Goal: Task Accomplishment & Management: Manage account settings

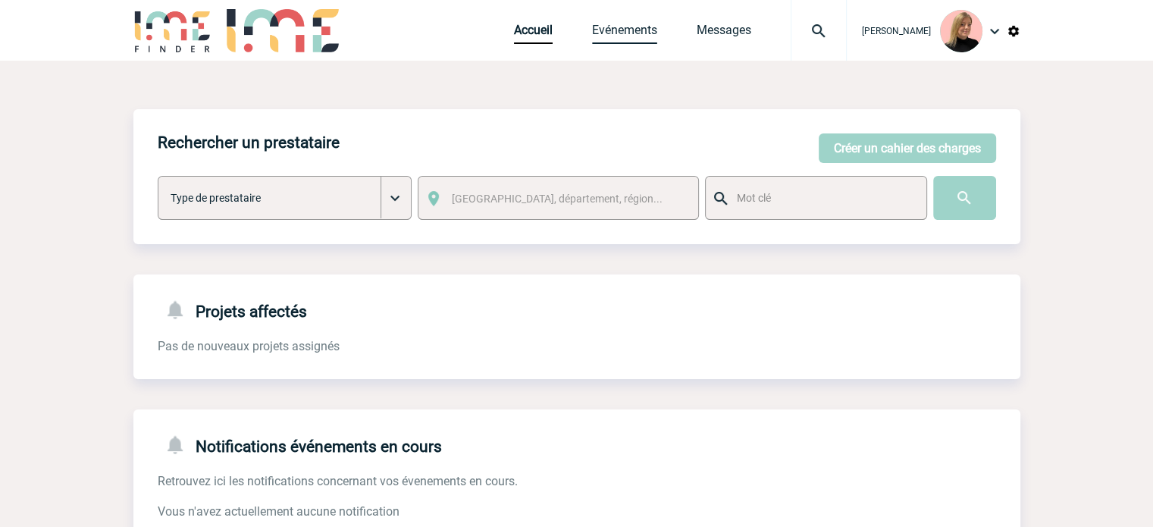
click at [640, 30] on link "Evénements" at bounding box center [624, 33] width 65 height 21
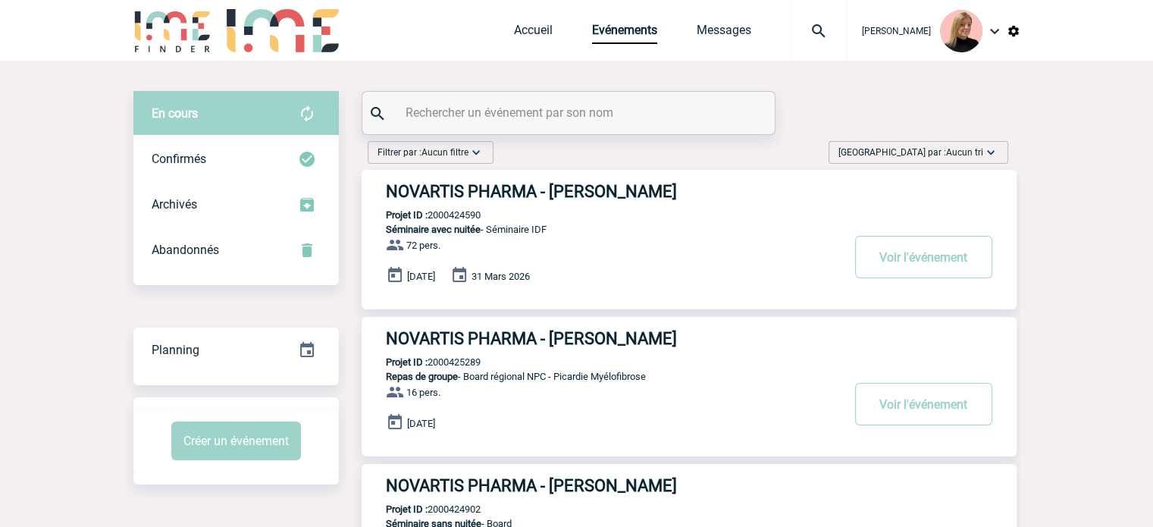
click at [938, 148] on span "Trier par : Aucun tri" at bounding box center [910, 152] width 145 height 15
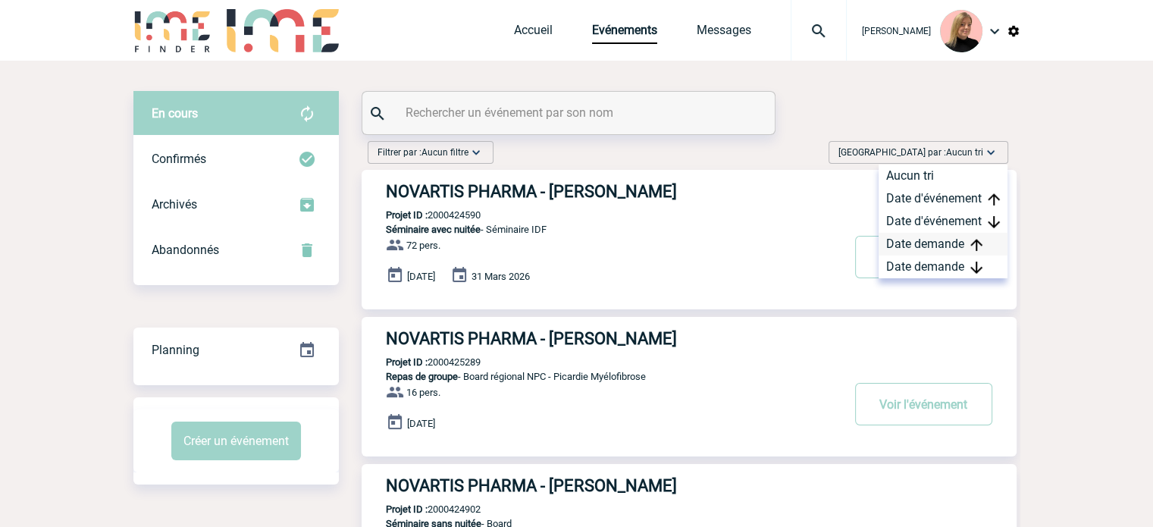
click at [922, 253] on div "Date demande" at bounding box center [942, 244] width 129 height 23
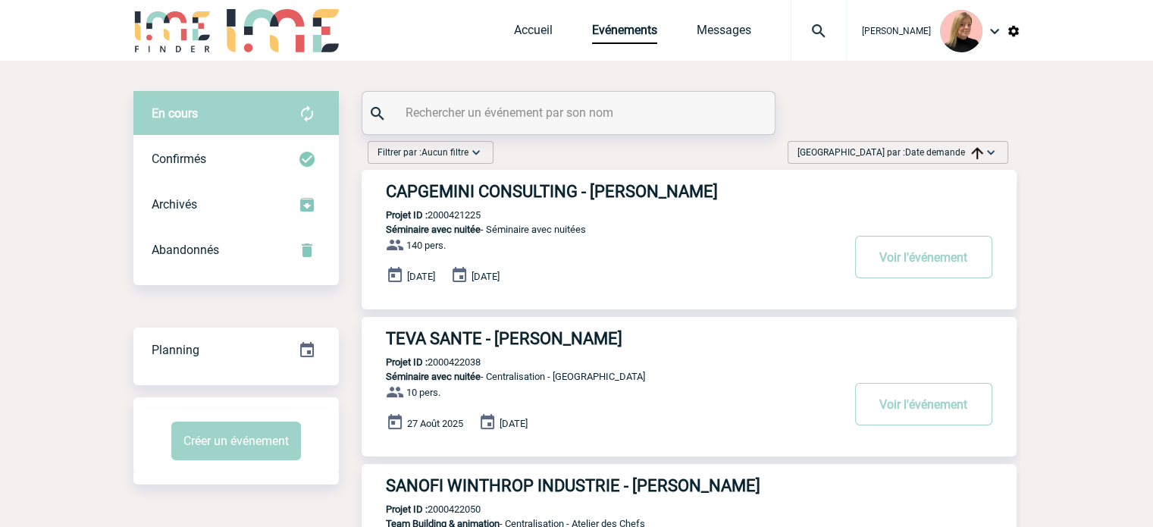
click at [931, 162] on div "Trier par : Date demande Aucun tri Date d'événement Date d'événement Date deman…" at bounding box center [897, 152] width 221 height 23
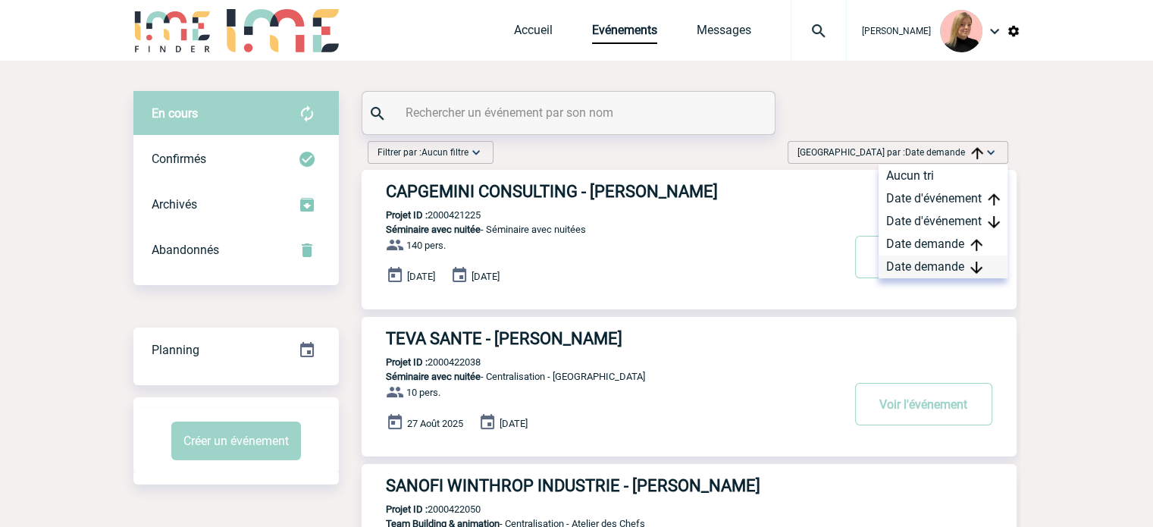
click at [931, 260] on div "Date demande" at bounding box center [942, 266] width 129 height 23
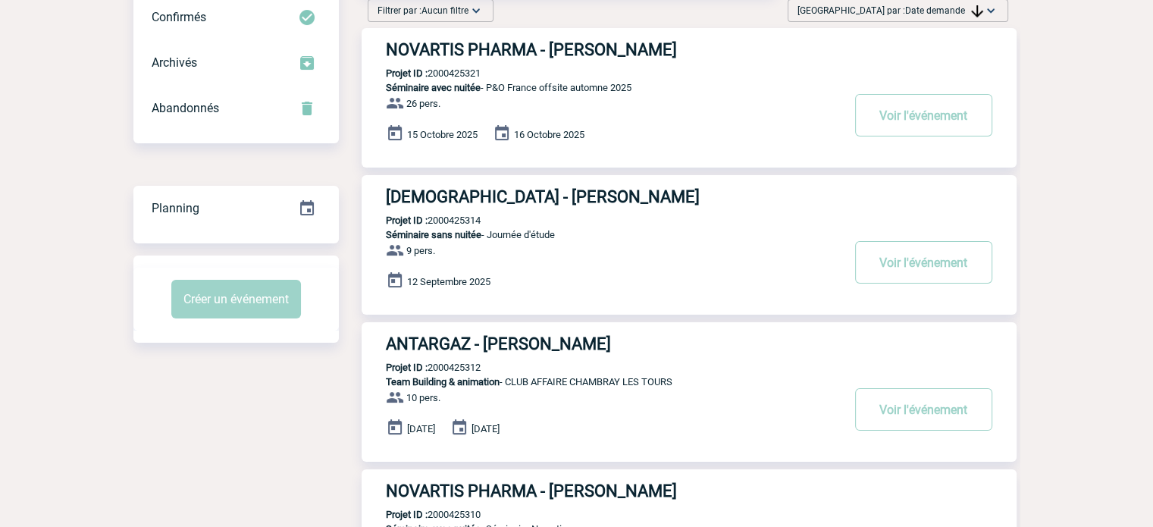
scroll to position [152, 0]
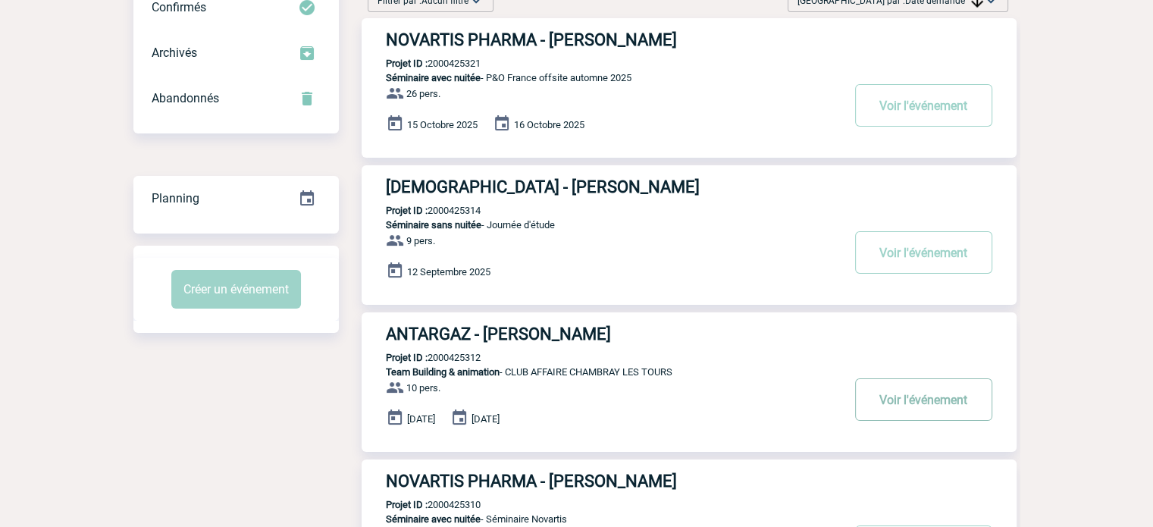
click at [891, 396] on button "Voir l'événement" at bounding box center [923, 399] width 137 height 42
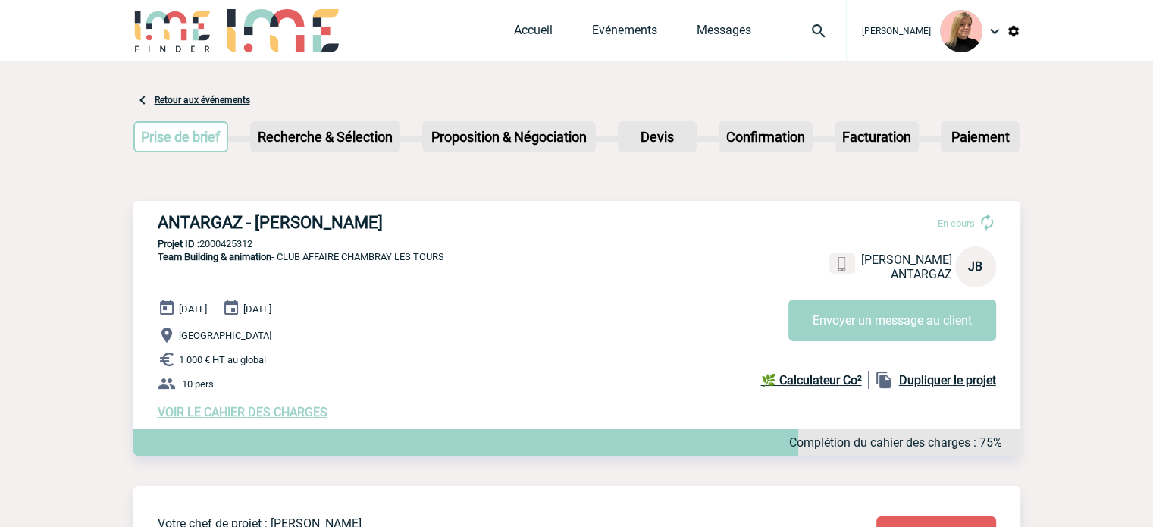
click at [279, 409] on span "VOIR LE CAHIER DES CHARGES" at bounding box center [243, 412] width 170 height 14
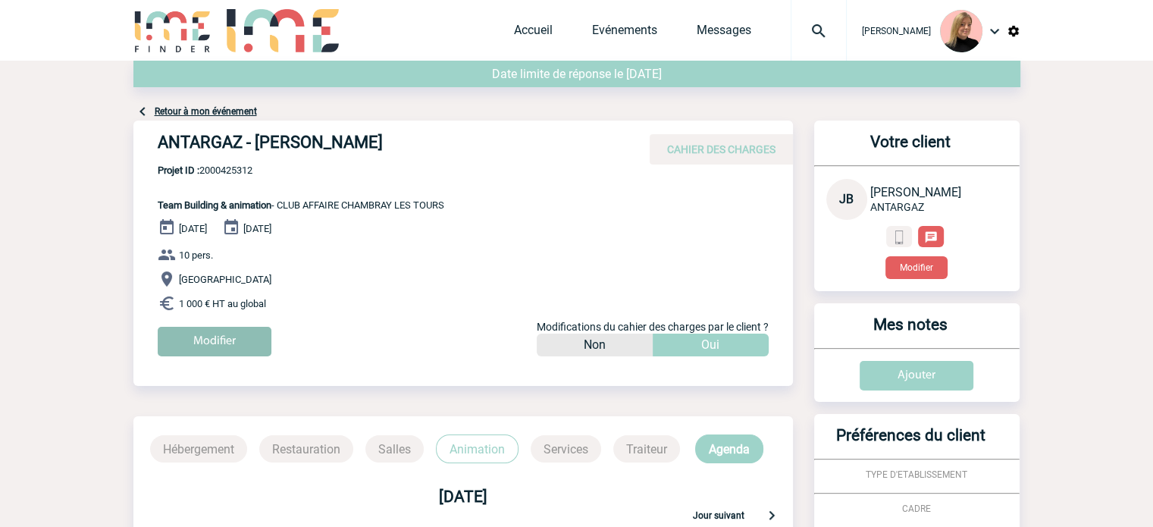
click at [227, 340] on input "Modifier" at bounding box center [215, 342] width 114 height 30
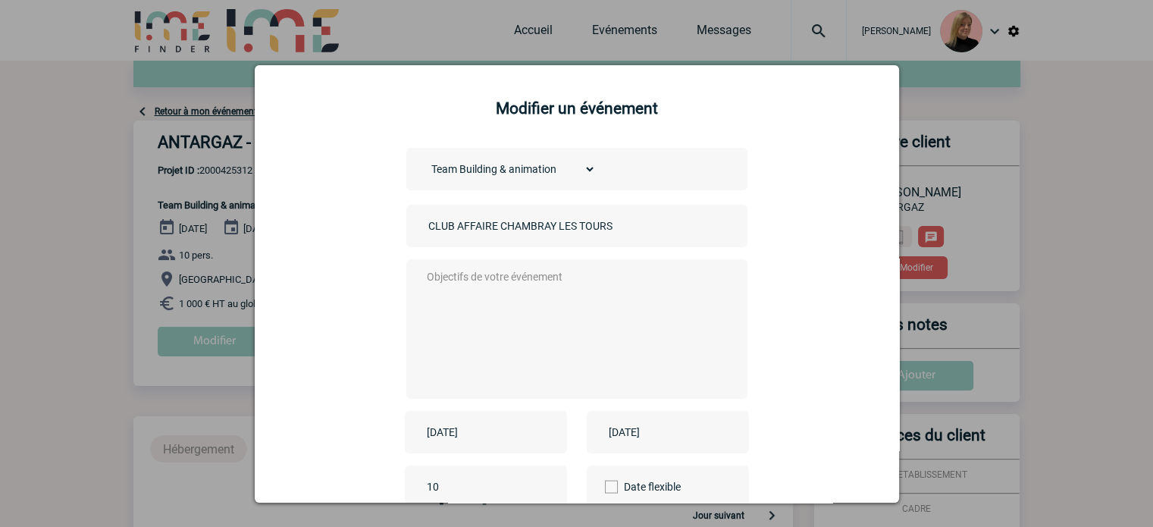
click at [424, 224] on input "CLUB AFFAIRE CHAMBRAY LES TOURS" at bounding box center [530, 226] width 212 height 20
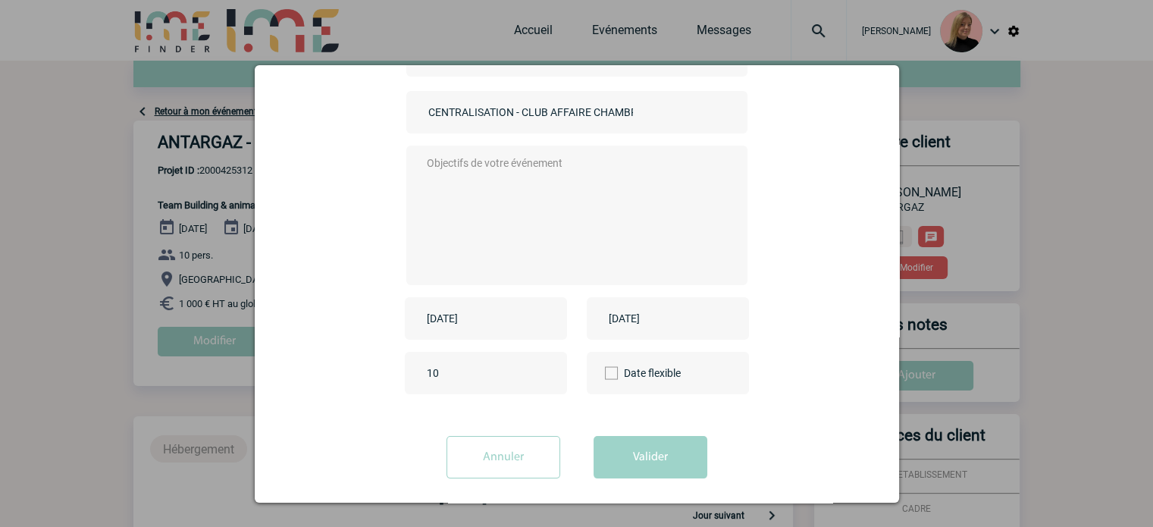
scroll to position [125, 0]
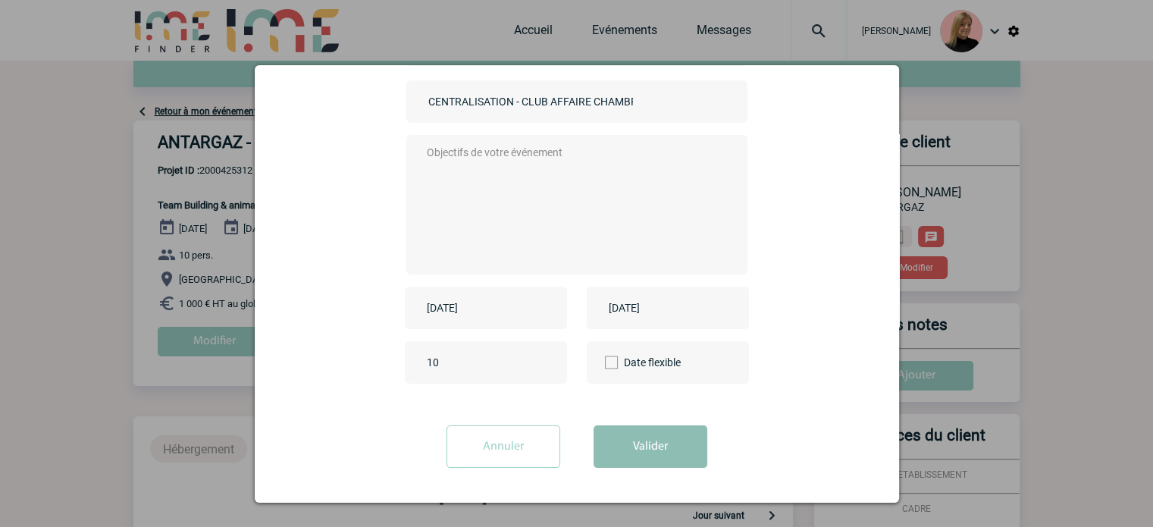
type input "CENTRALISATION - CLUB AFFAIRE CHAMBRAY LES TOURS"
click at [624, 434] on button "Valider" at bounding box center [650, 446] width 114 height 42
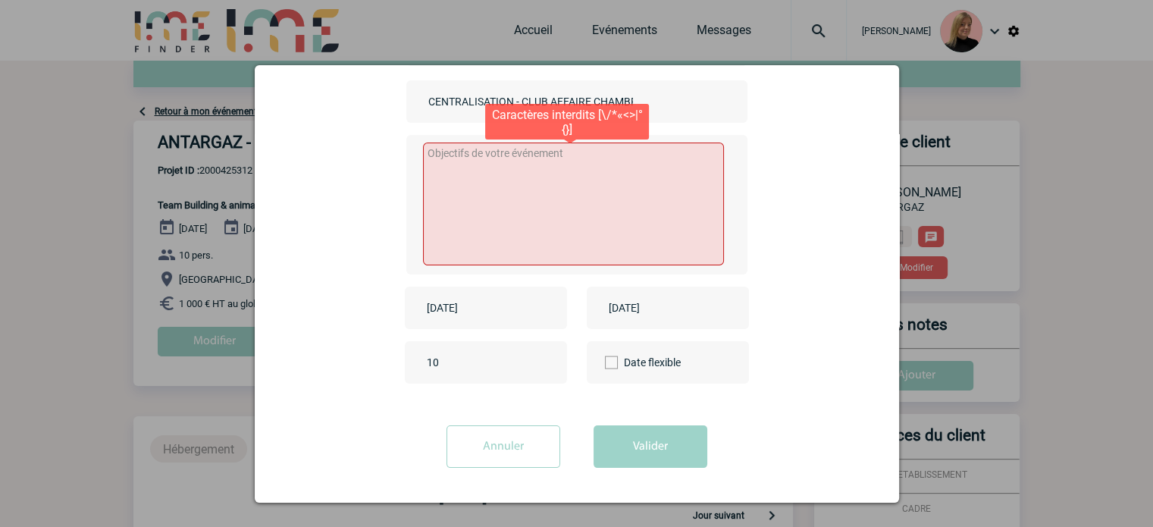
click at [538, 233] on textarea at bounding box center [573, 203] width 301 height 123
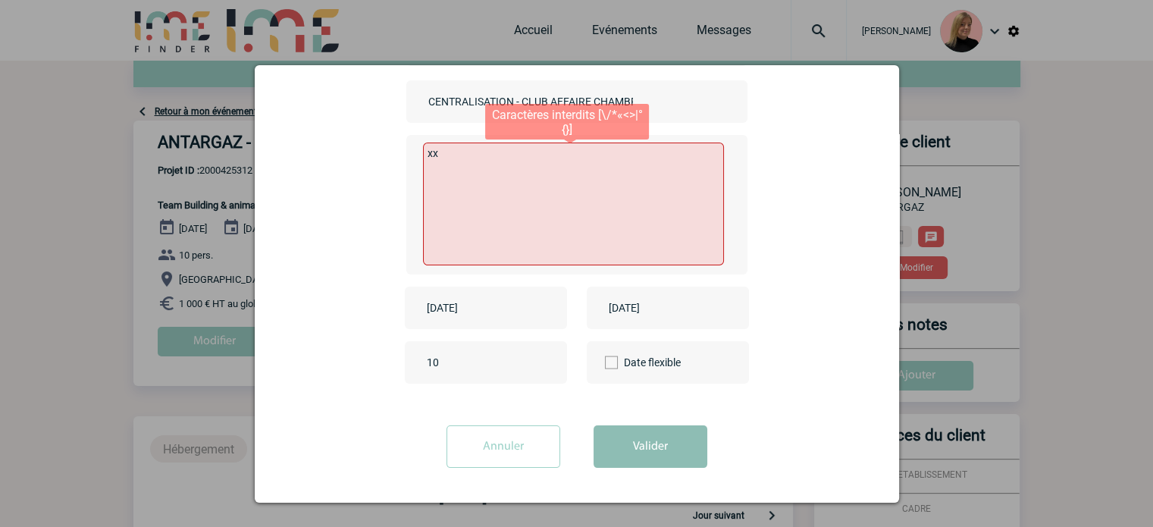
type textarea "xx"
click at [617, 444] on button "Valider" at bounding box center [650, 446] width 114 height 42
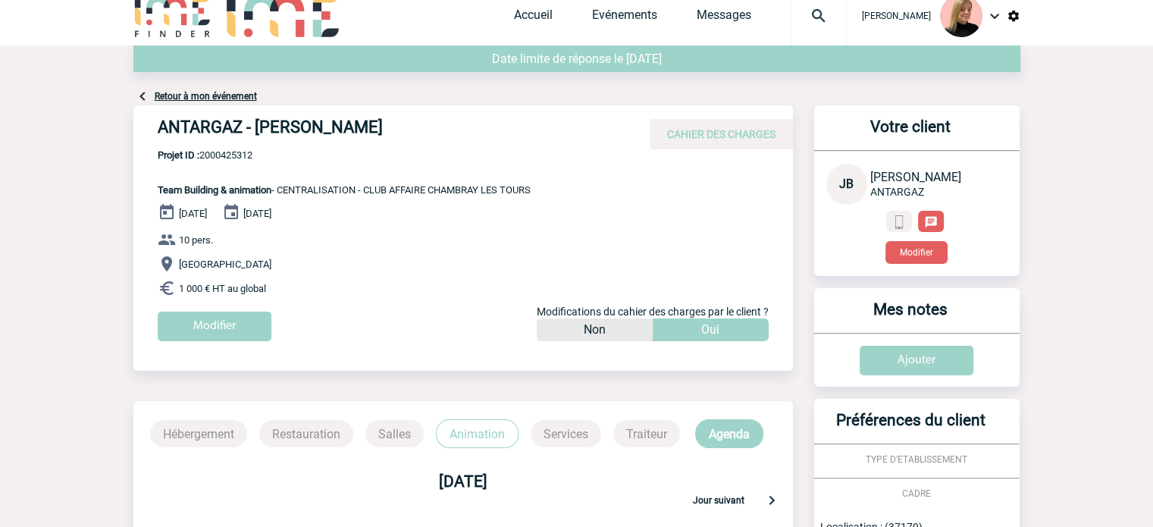
scroll to position [0, 0]
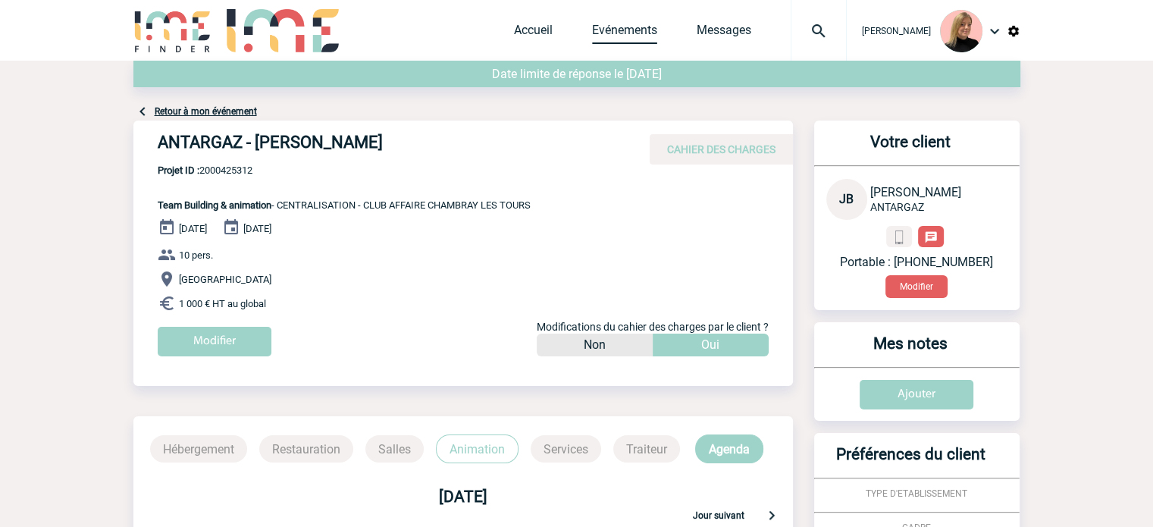
click at [643, 32] on link "Evénements" at bounding box center [624, 33] width 65 height 21
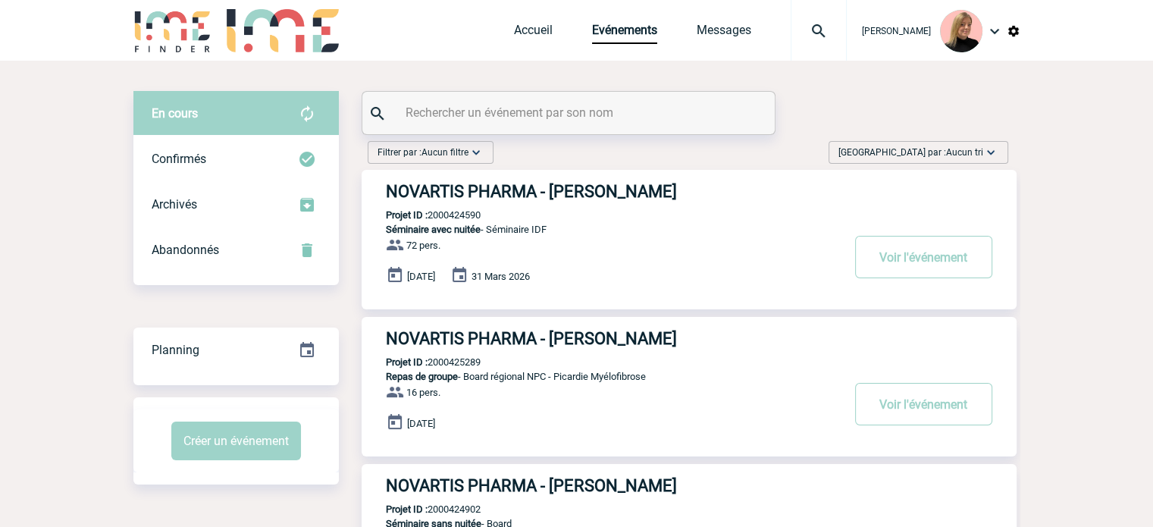
click at [836, 33] on img at bounding box center [818, 31] width 55 height 18
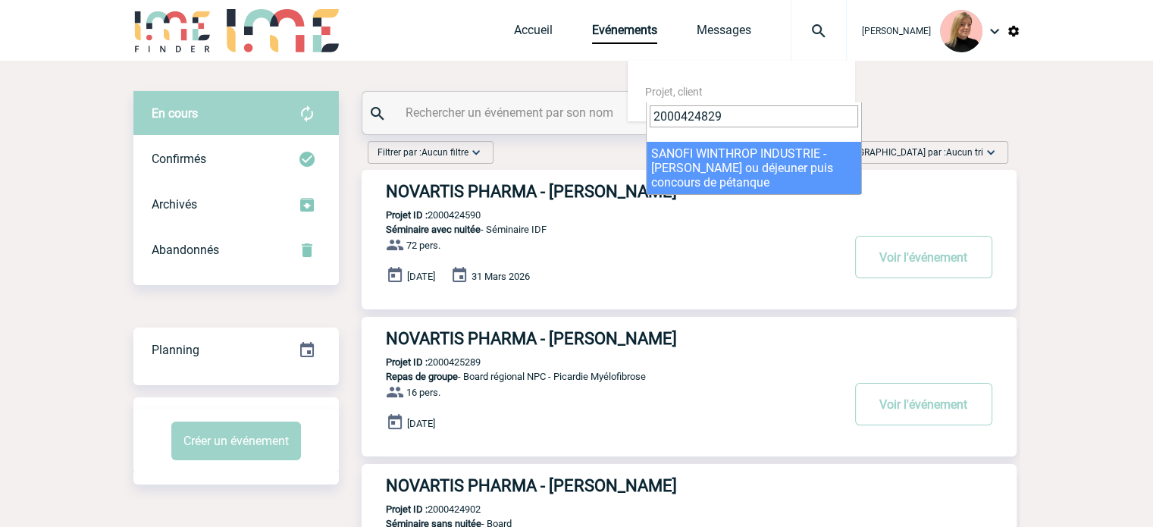
type input "2000424829"
select select "24330"
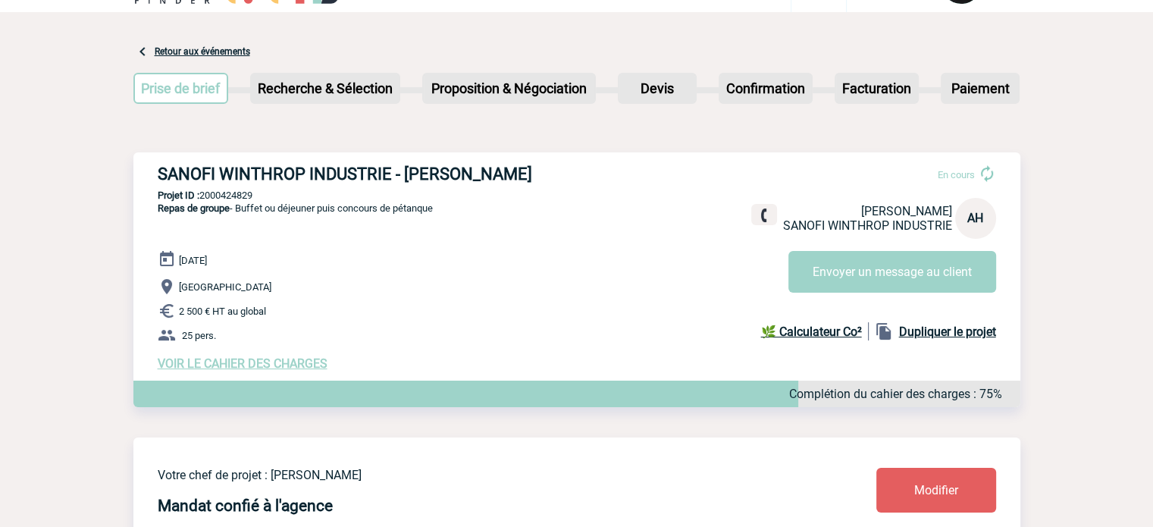
scroll to position [76, 0]
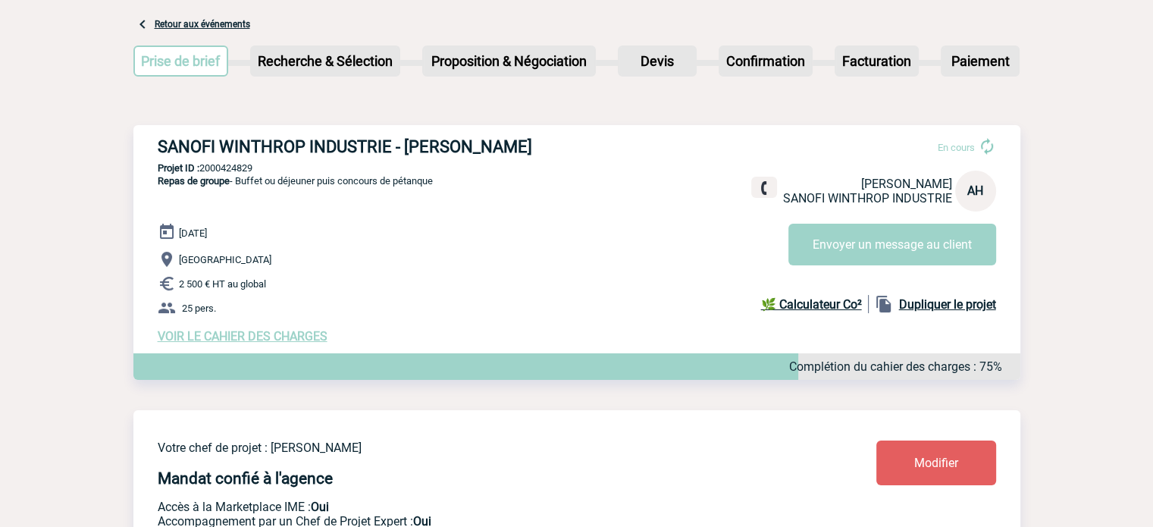
click at [227, 336] on span "VOIR LE CAHIER DES CHARGES" at bounding box center [243, 336] width 170 height 14
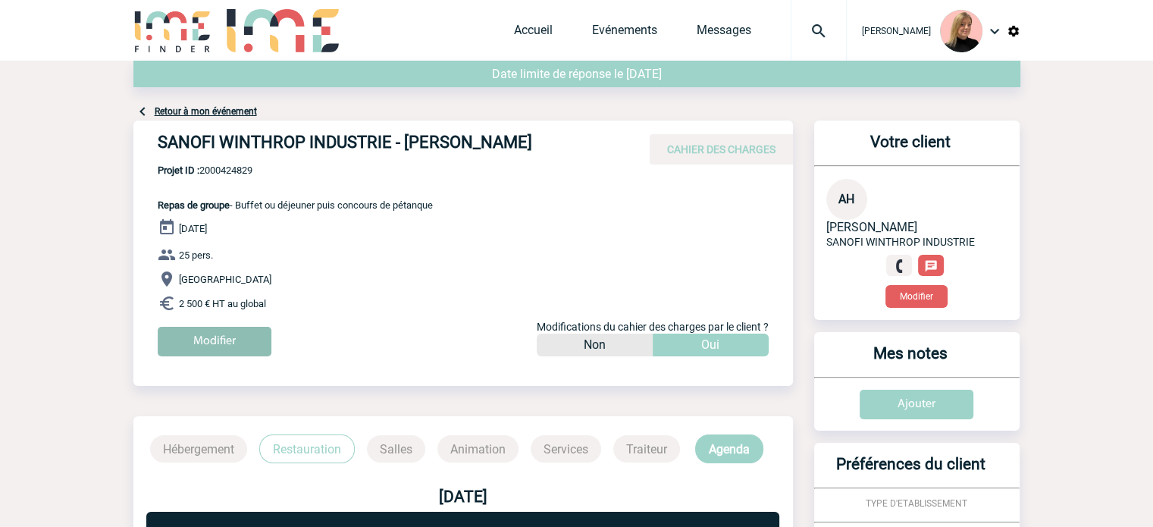
click at [218, 346] on input "Modifier" at bounding box center [215, 342] width 114 height 30
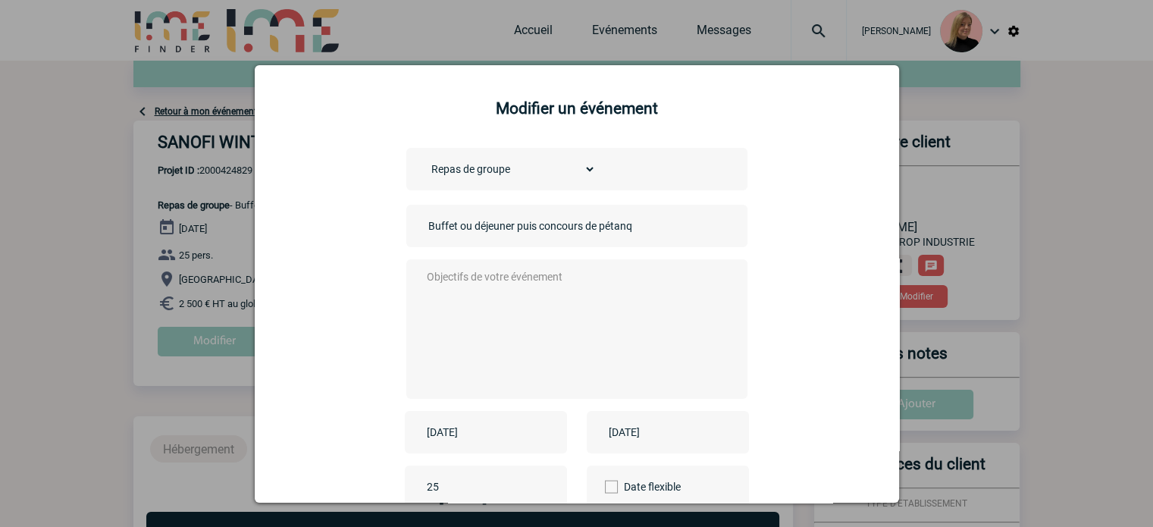
click at [424, 224] on input "Buffet ou déjeuner puis concours de pétanque" at bounding box center [530, 226] width 212 height 20
drag, startPoint x: 517, startPoint y: 224, endPoint x: 694, endPoint y: 226, distance: 177.3
click at [694, 226] on div "CENTRALISATION - Buffet ou déjeuner puis concours de pétanque" at bounding box center [576, 226] width 341 height 42
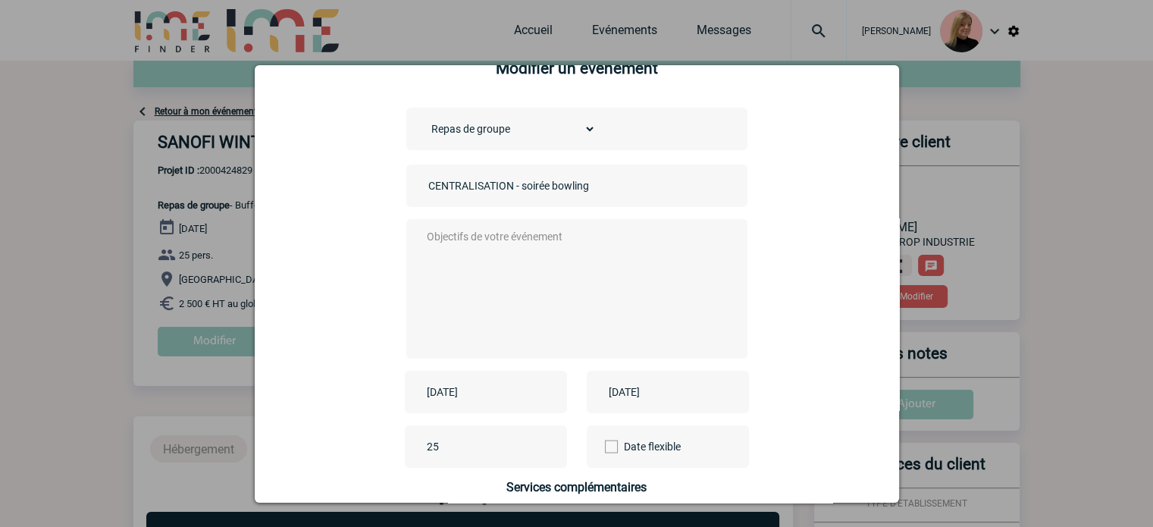
scroll to position [76, 0]
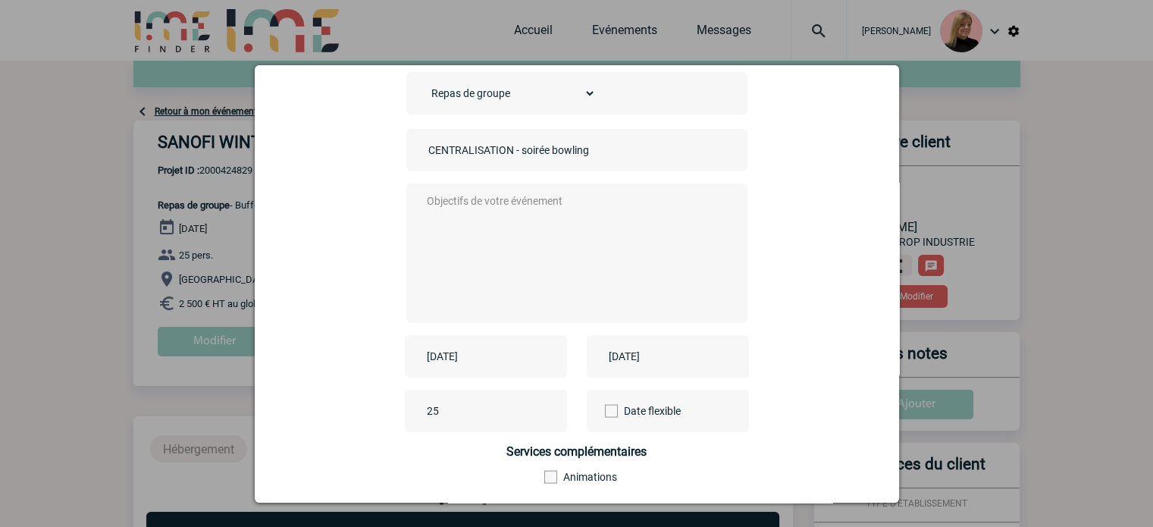
type input "CENTRALISATION - soirée bowling"
click at [503, 344] on div "[DATE]" at bounding box center [486, 356] width 162 height 42
click at [503, 358] on input "[DATE]" at bounding box center [475, 356] width 105 height 20
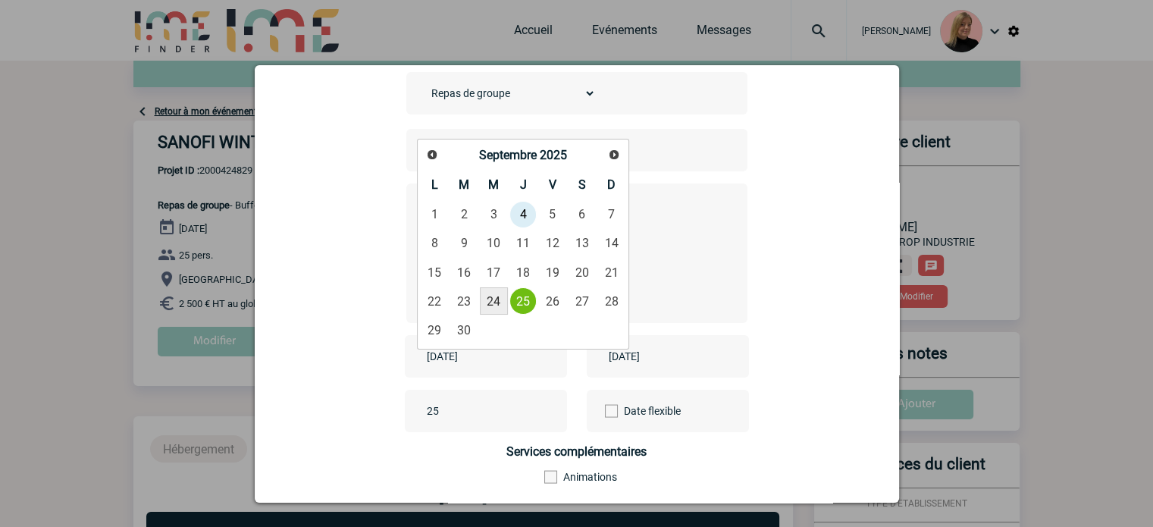
click at [488, 293] on link "24" at bounding box center [494, 300] width 28 height 27
type input "[DATE]"
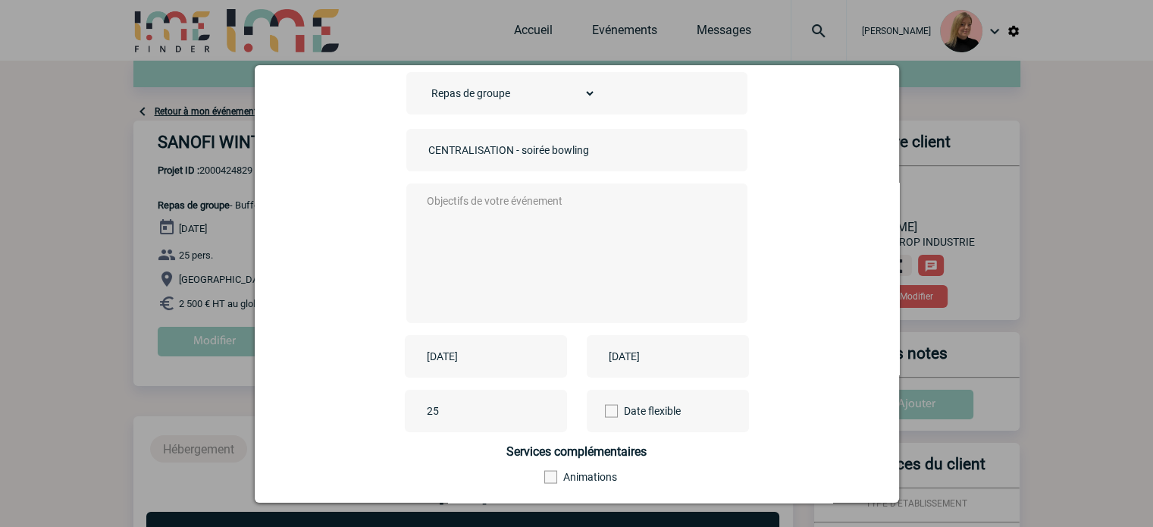
click at [667, 357] on input "[DATE]" at bounding box center [657, 356] width 105 height 20
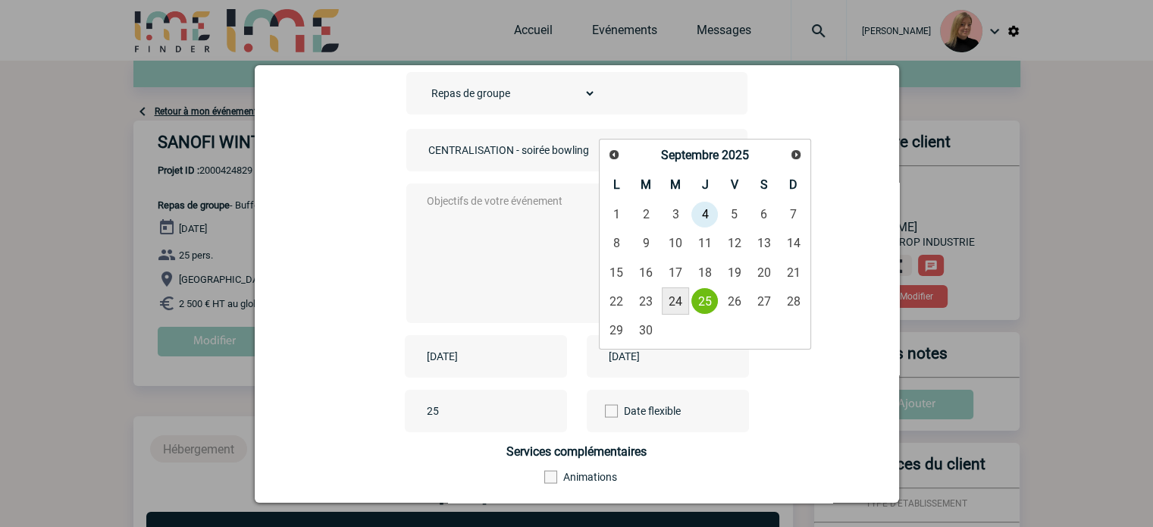
click at [681, 302] on link "24" at bounding box center [676, 300] width 28 height 27
type input "[DATE]"
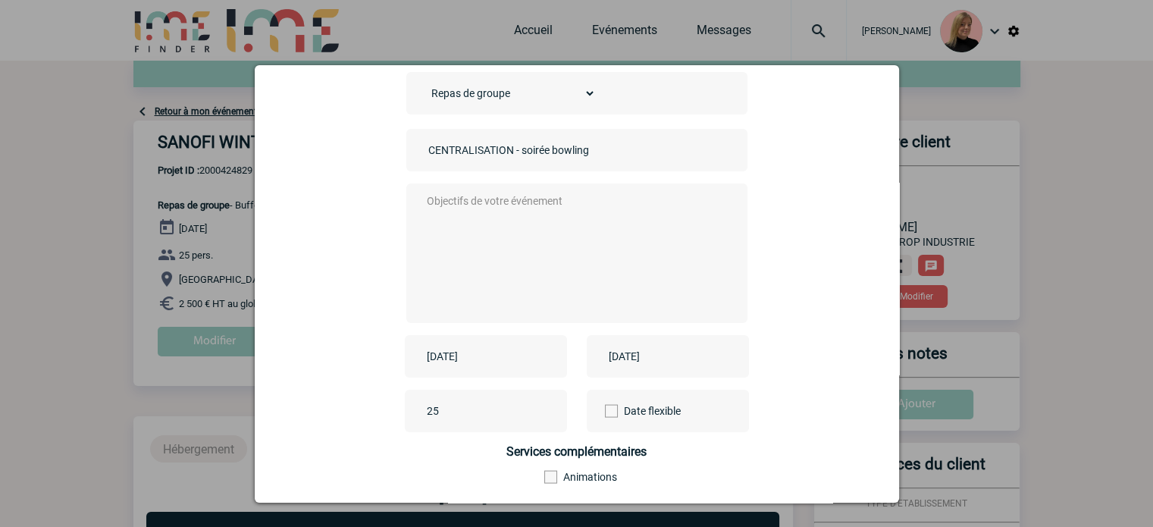
scroll to position [188, 0]
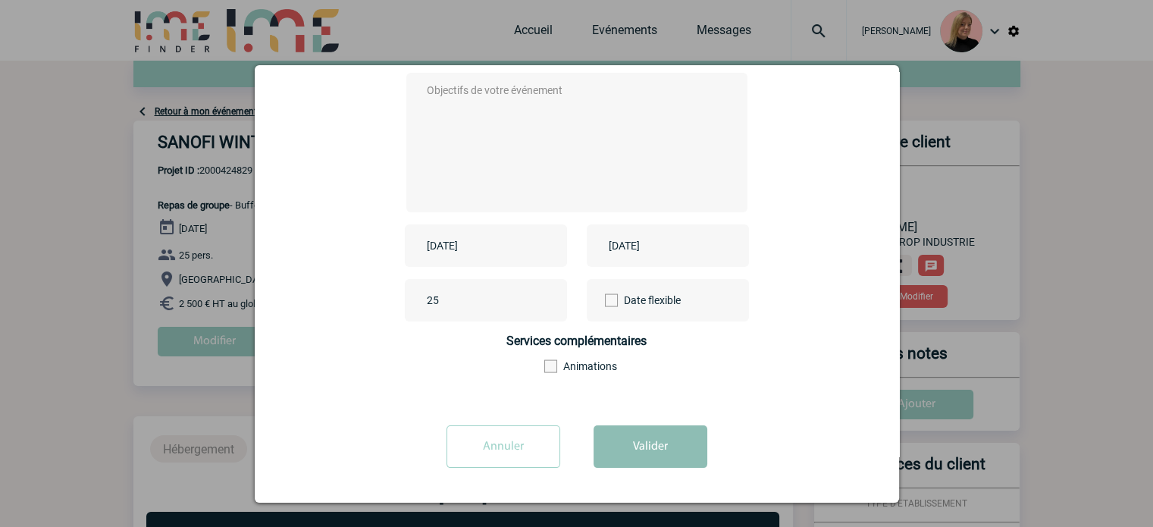
click at [661, 443] on button "Valider" at bounding box center [650, 446] width 114 height 42
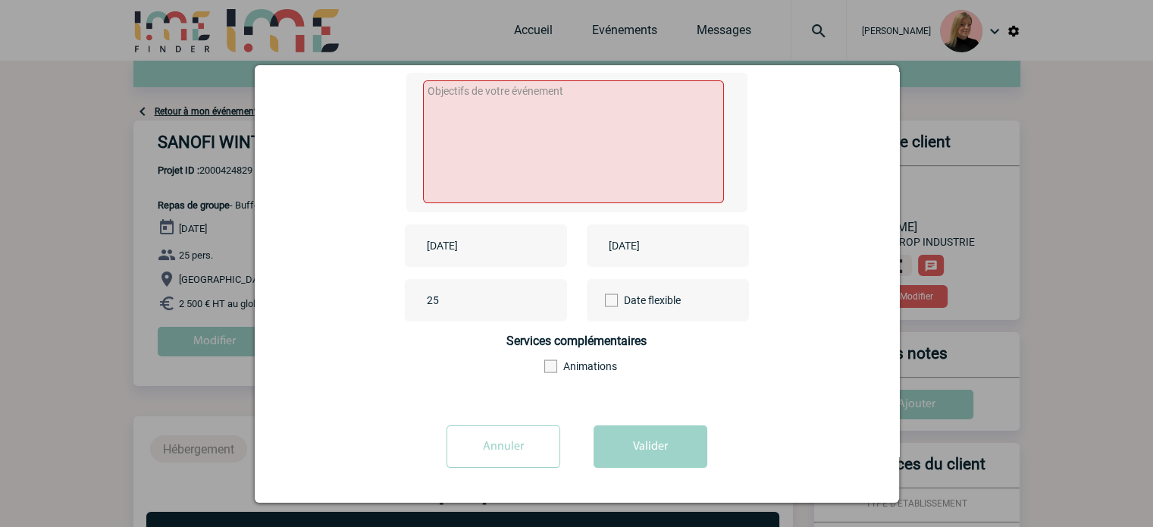
drag, startPoint x: 462, startPoint y: 305, endPoint x: 391, endPoint y: 302, distance: 71.3
click at [391, 302] on div "25 Date flexible" at bounding box center [577, 300] width 606 height 42
type input "17"
click at [505, 169] on textarea at bounding box center [573, 141] width 301 height 123
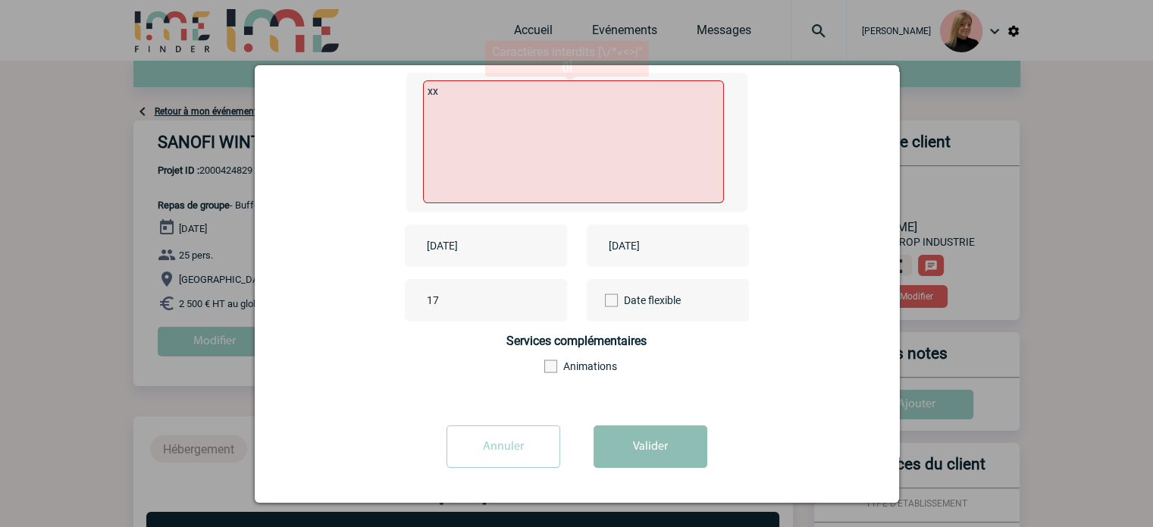
type textarea "xx"
click at [649, 464] on button "Valider" at bounding box center [650, 446] width 114 height 42
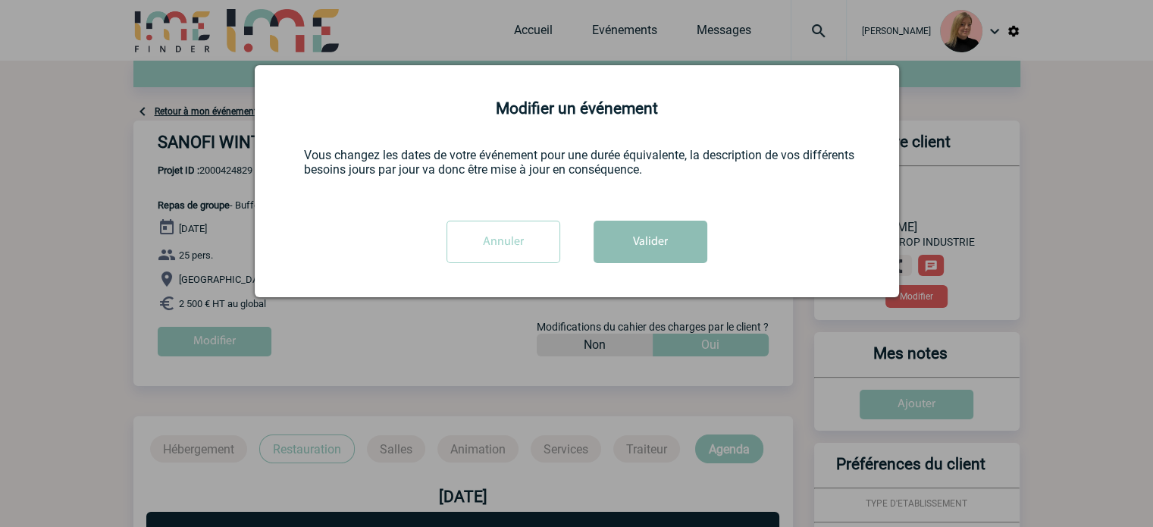
scroll to position [0, 0]
click at [619, 235] on button "Valider" at bounding box center [650, 242] width 114 height 42
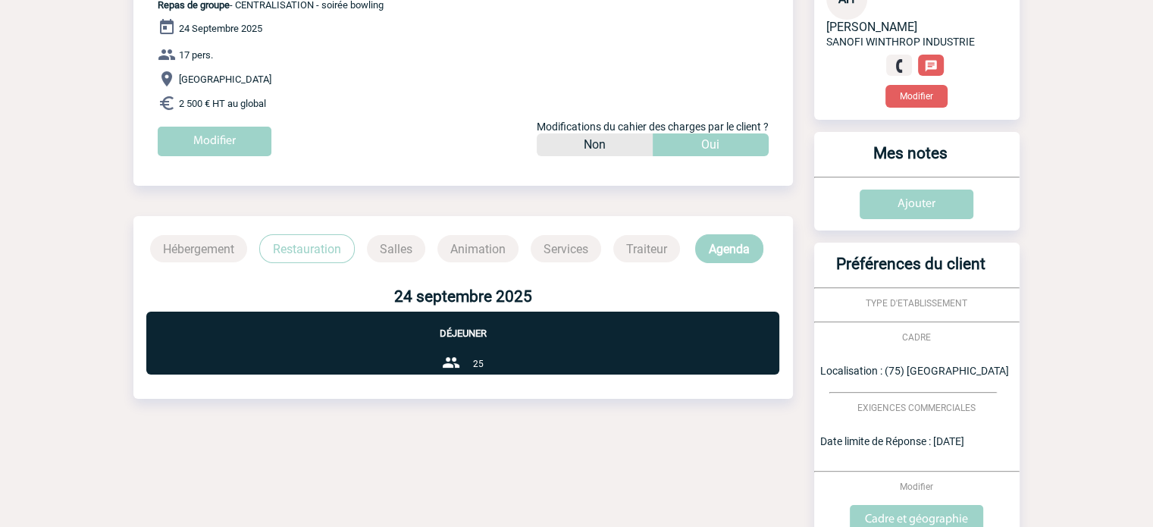
scroll to position [70, 0]
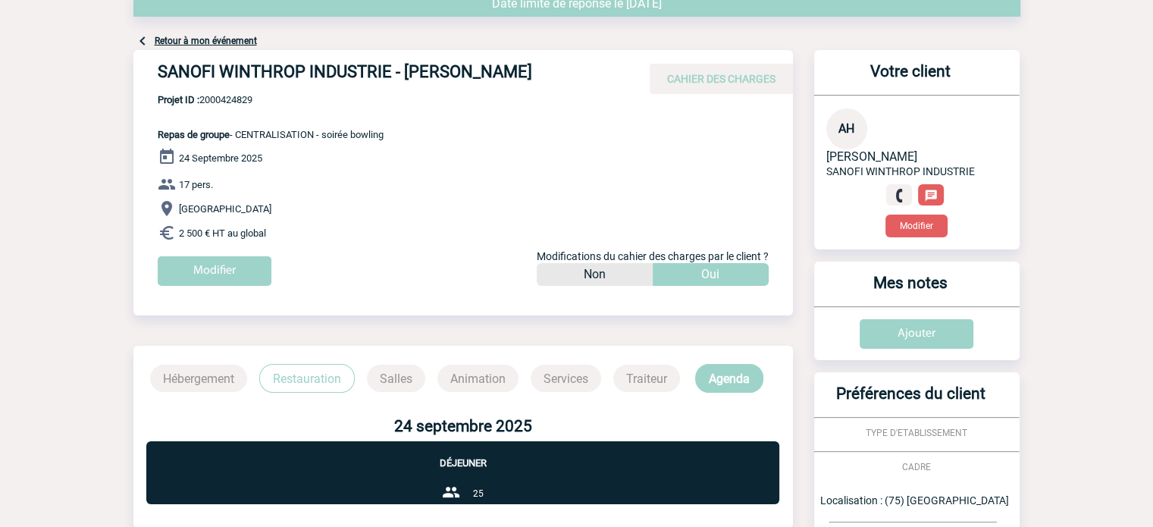
click at [248, 97] on span "Projet ID : 2000424829" at bounding box center [271, 99] width 226 height 11
copy span "2000424829"
